Goal: Navigation & Orientation: Go to known website

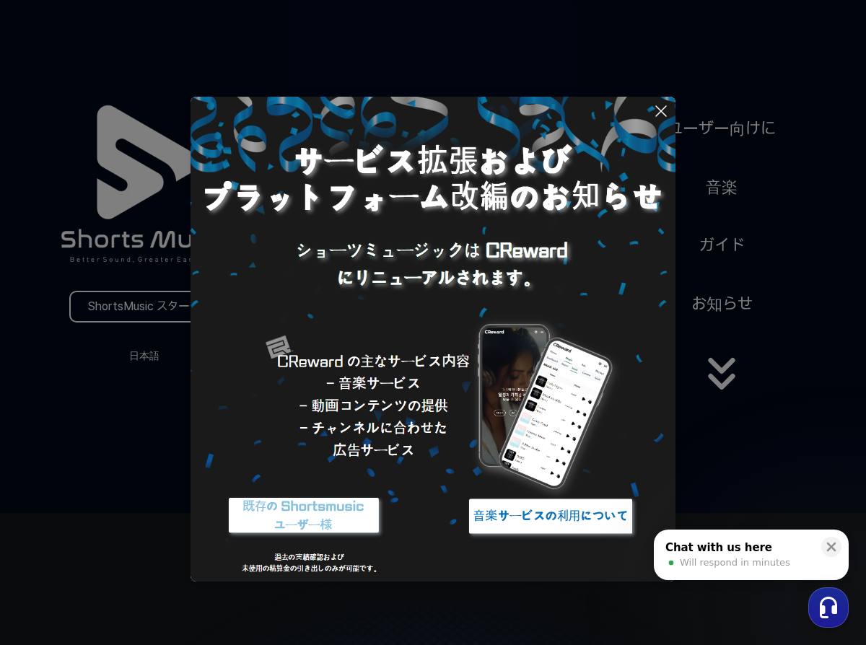
click at [112, 504] on button at bounding box center [433, 322] width 866 height 645
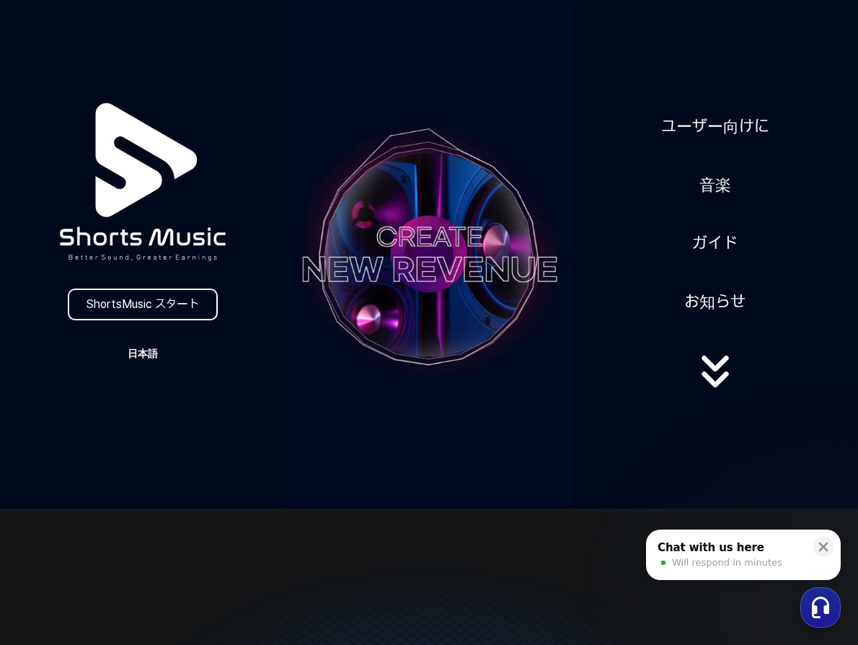
click at [144, 355] on button "日本語" at bounding box center [142, 353] width 69 height 20
click at [141, 410] on button "日本語" at bounding box center [143, 414] width 58 height 14
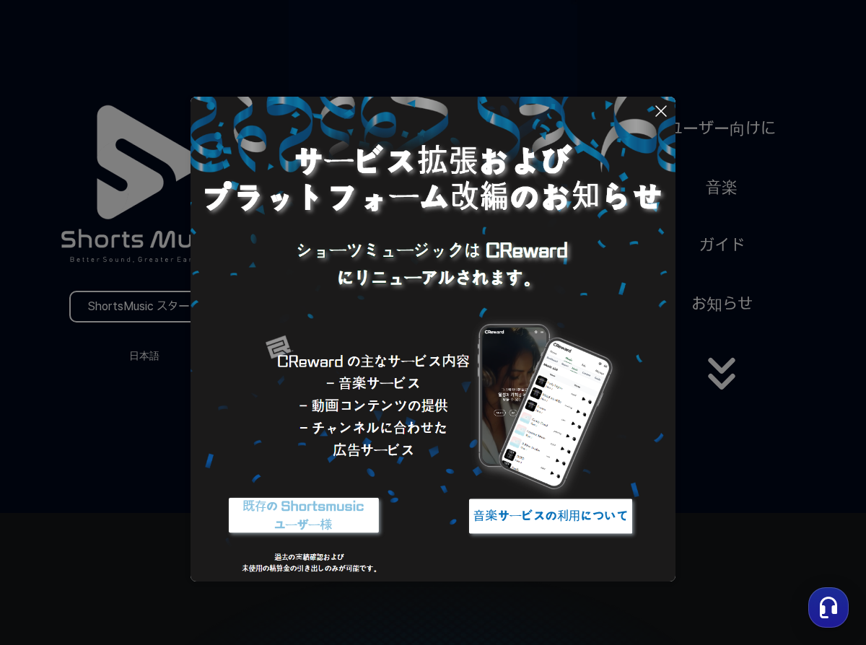
click at [661, 113] on icon at bounding box center [660, 110] width 17 height 17
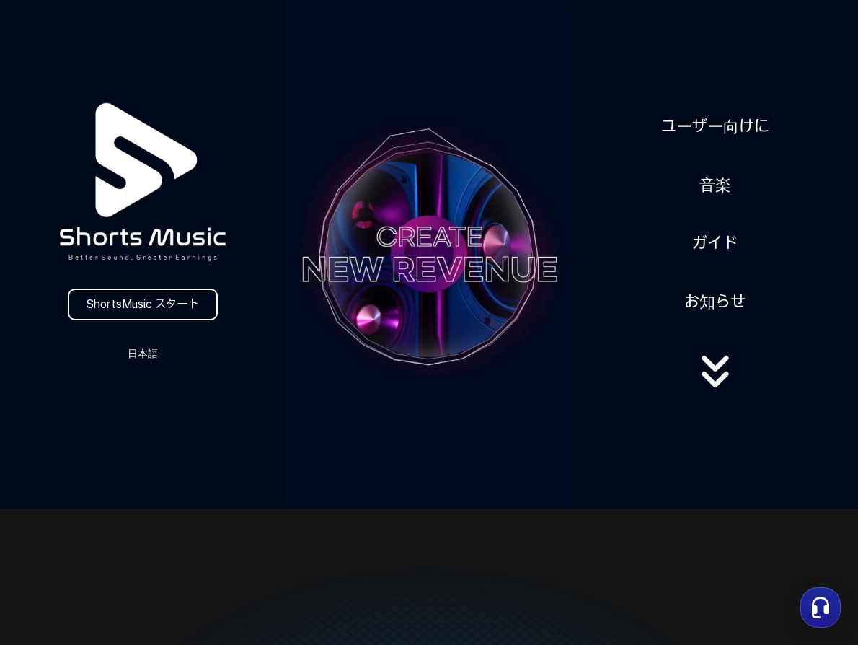
click at [713, 383] on icon at bounding box center [715, 372] width 92 height 58
click at [168, 302] on link "ShortsMusic スタート" at bounding box center [143, 305] width 150 height 32
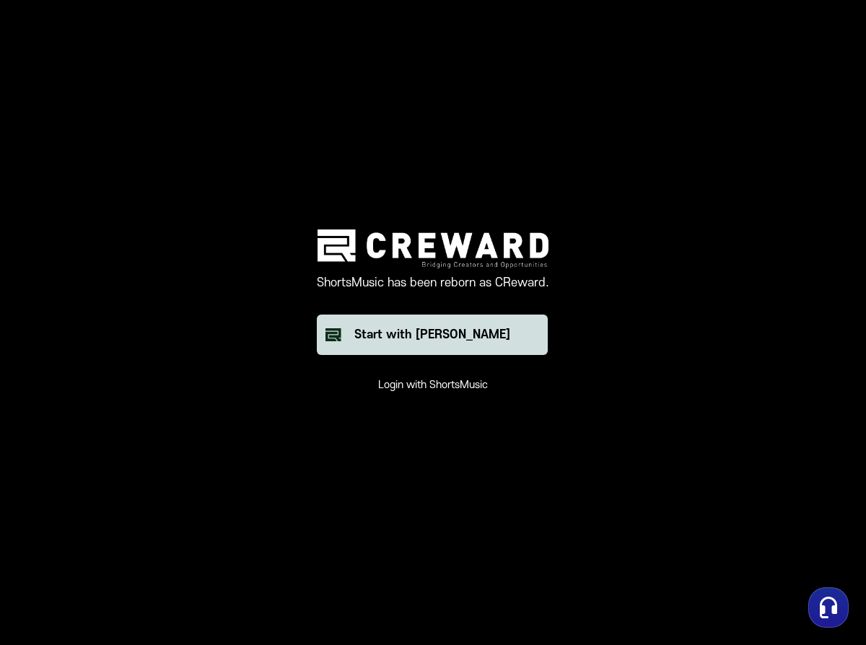
click at [454, 340] on div "Start with [PERSON_NAME]" at bounding box center [432, 334] width 156 height 17
